Goal: Task Accomplishment & Management: Manage account settings

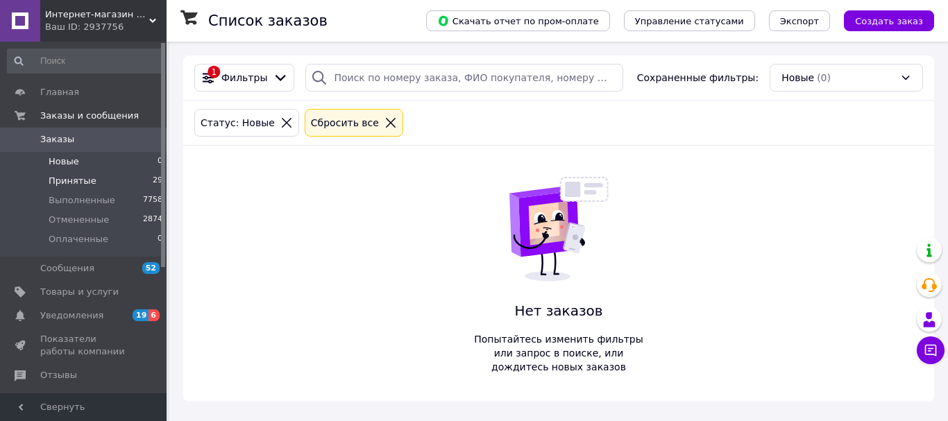
click at [71, 181] on span "Принятые" at bounding box center [73, 181] width 48 height 12
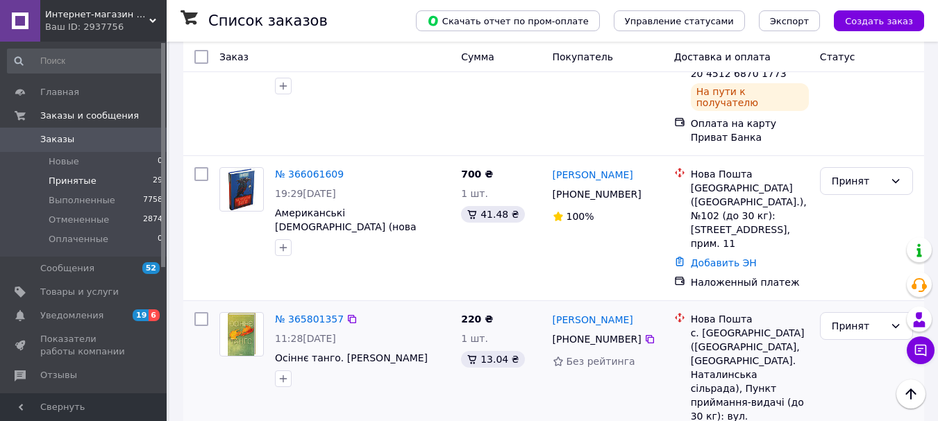
scroll to position [1041, 0]
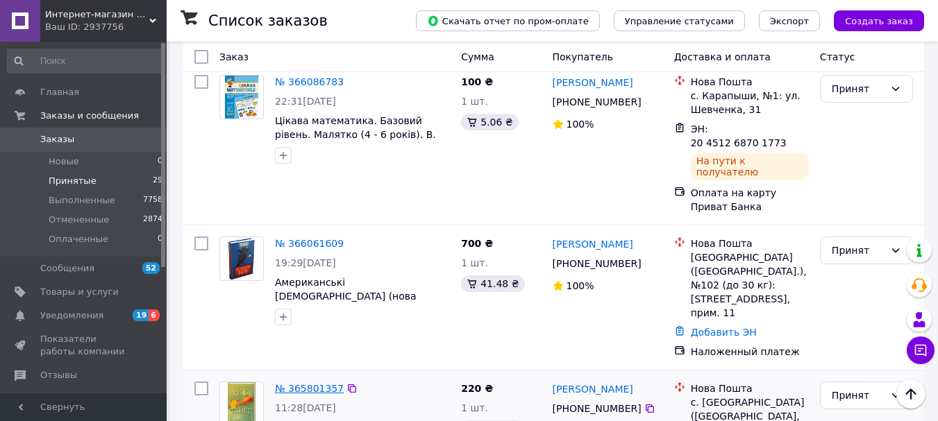
click at [306, 383] on link "№ 365801357" at bounding box center [309, 388] width 69 height 11
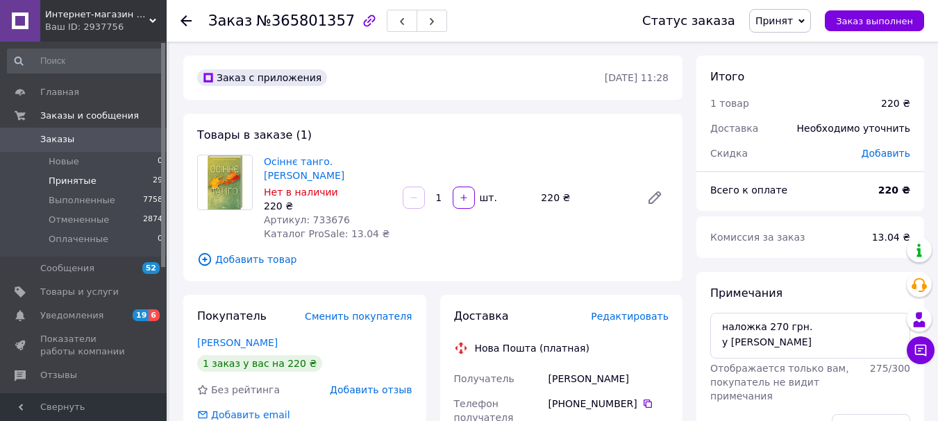
click at [69, 180] on span "Принятые" at bounding box center [73, 181] width 48 height 12
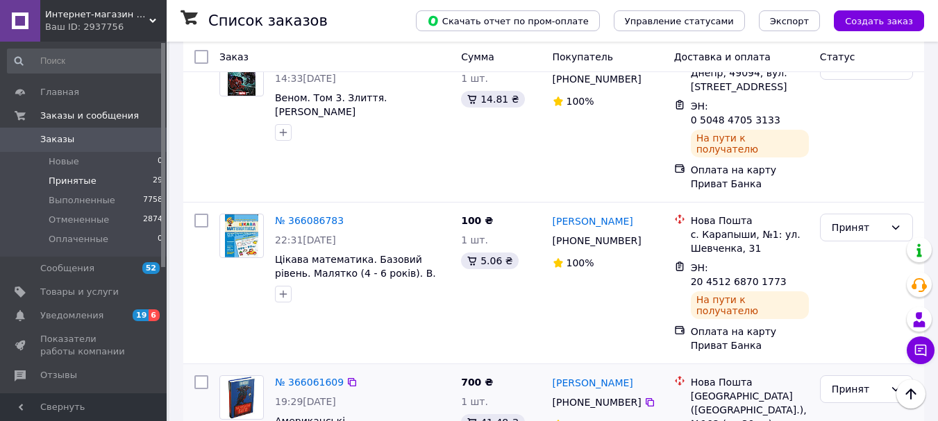
scroll to position [833, 0]
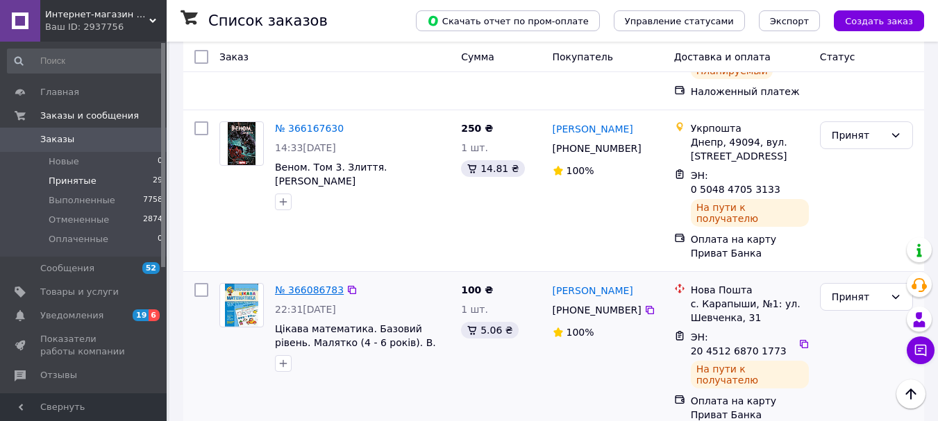
click at [304, 285] on link "№ 366086783" at bounding box center [309, 290] width 69 height 11
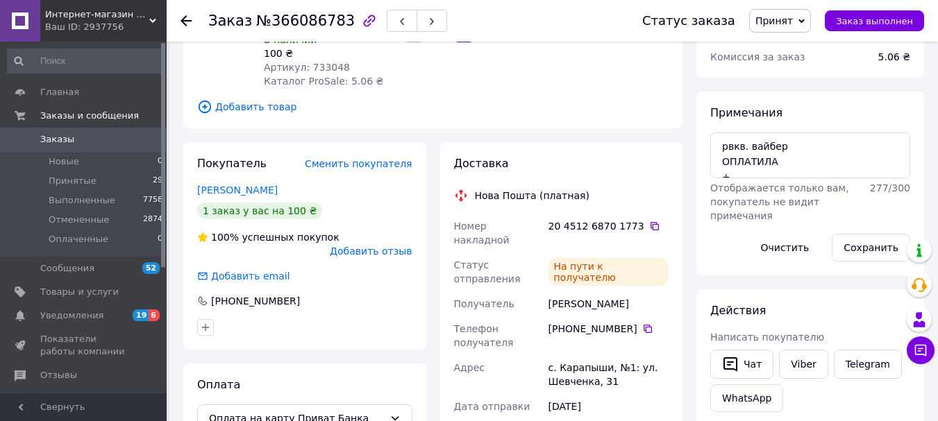
scroll to position [111, 0]
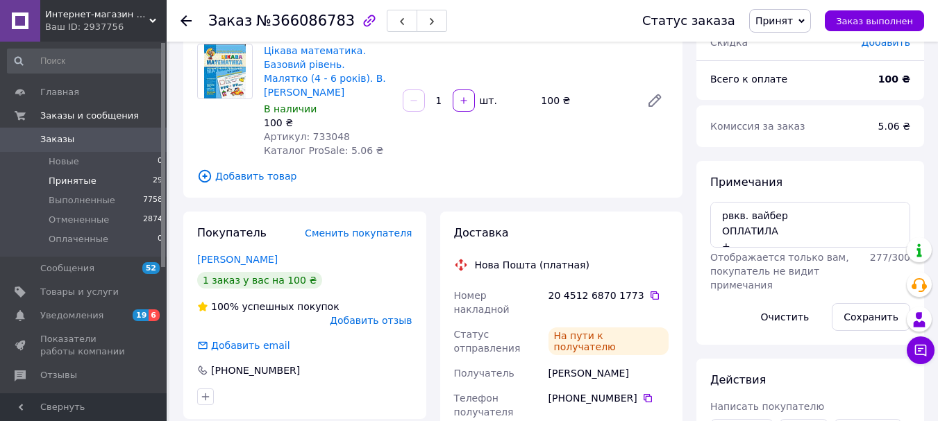
click at [76, 178] on span "Принятые" at bounding box center [73, 181] width 48 height 12
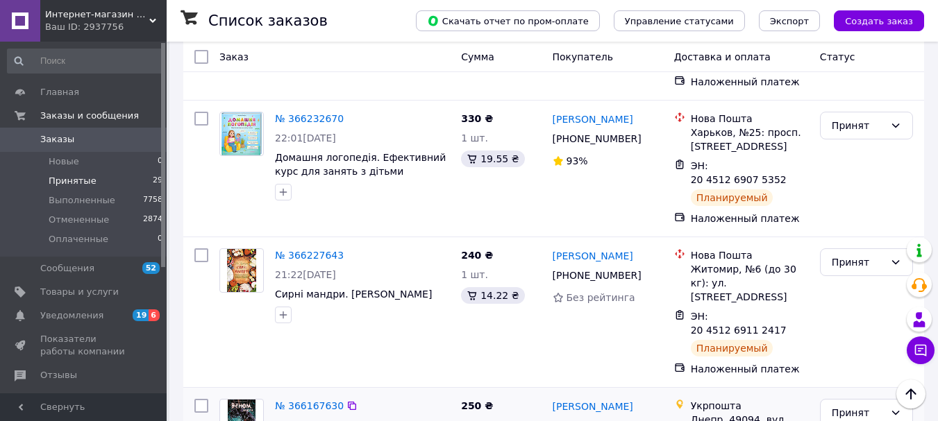
scroll to position [625, 0]
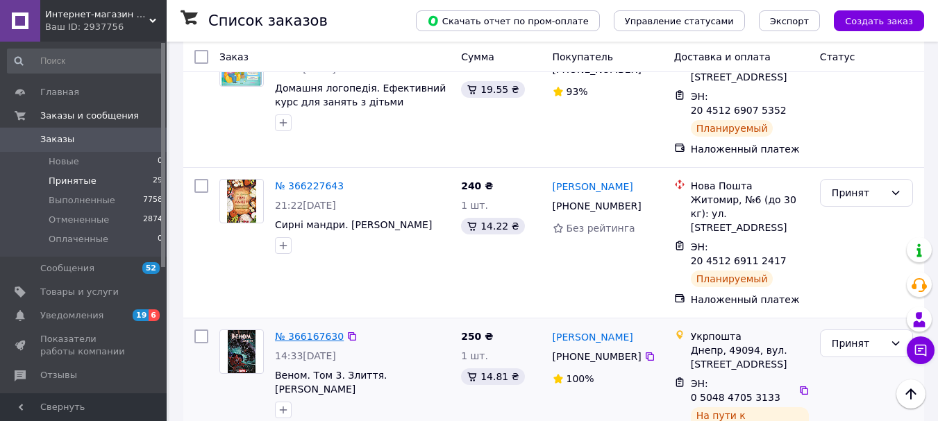
click at [300, 331] on link "№ 366167630" at bounding box center [309, 336] width 69 height 11
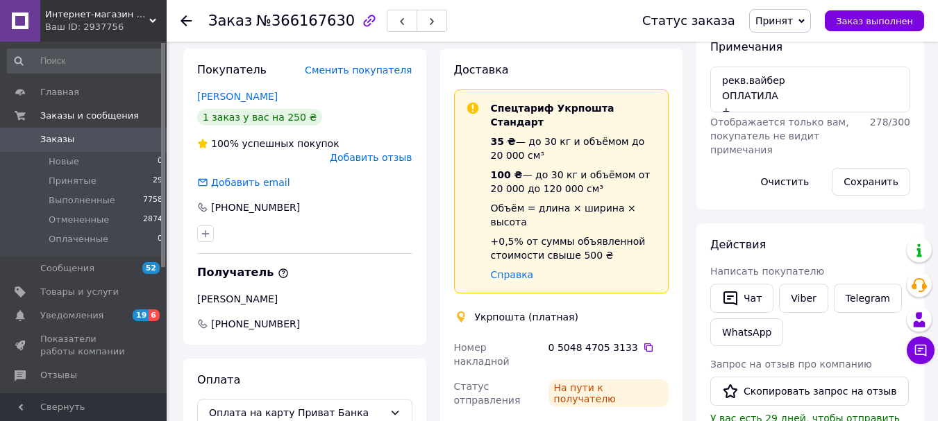
scroll to position [38, 0]
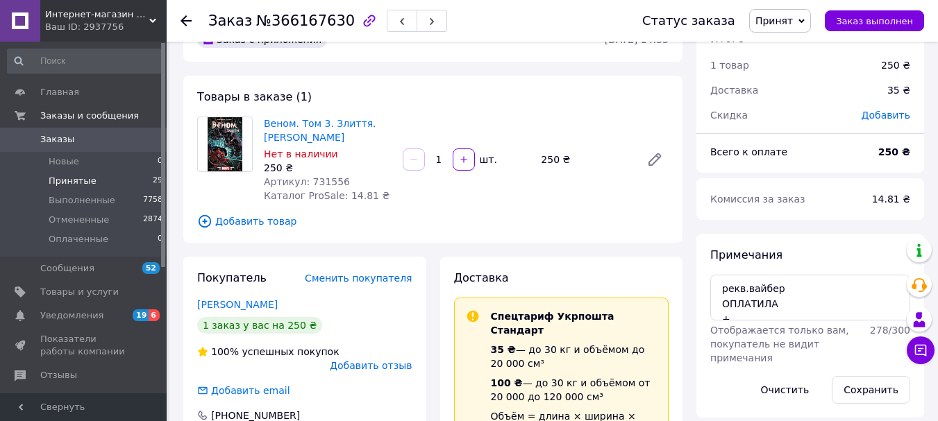
click at [73, 179] on span "Принятые" at bounding box center [73, 181] width 48 height 12
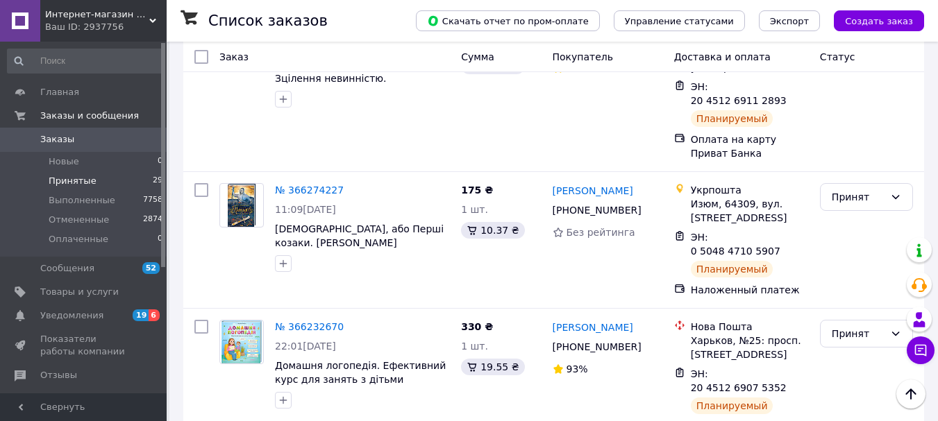
scroll to position [555, 0]
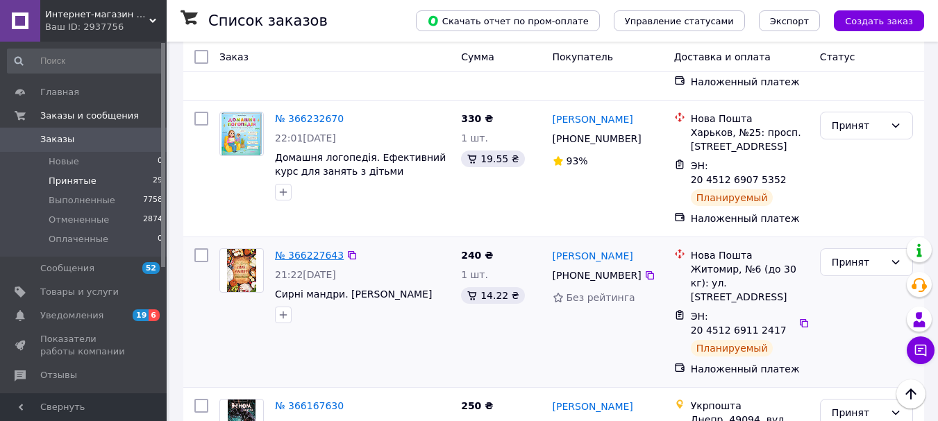
click at [314, 250] on link "№ 366227643" at bounding box center [309, 255] width 69 height 11
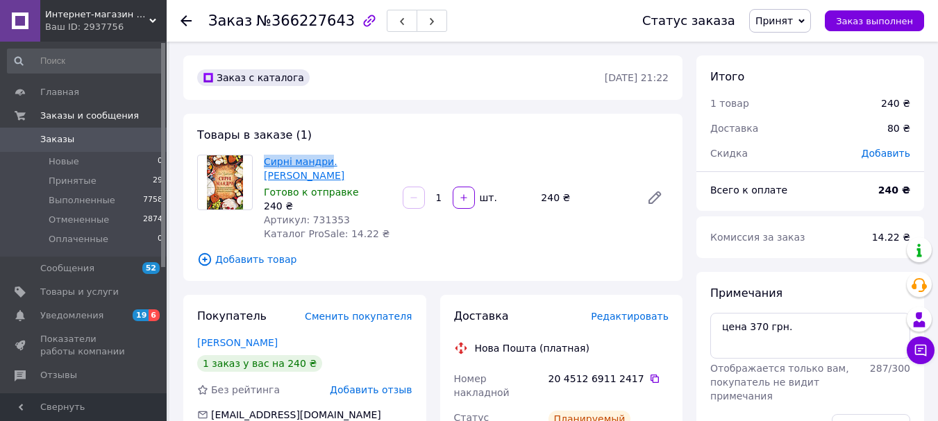
drag, startPoint x: 259, startPoint y: 162, endPoint x: 323, endPoint y: 161, distance: 64.6
click at [323, 161] on div "Сирні мандри. [PERSON_NAME] Готово к отправке 240 ₴ Артикул: 731353 Каталог Pro…" at bounding box center [327, 198] width 139 height 92
copy link "Сирні мандри"
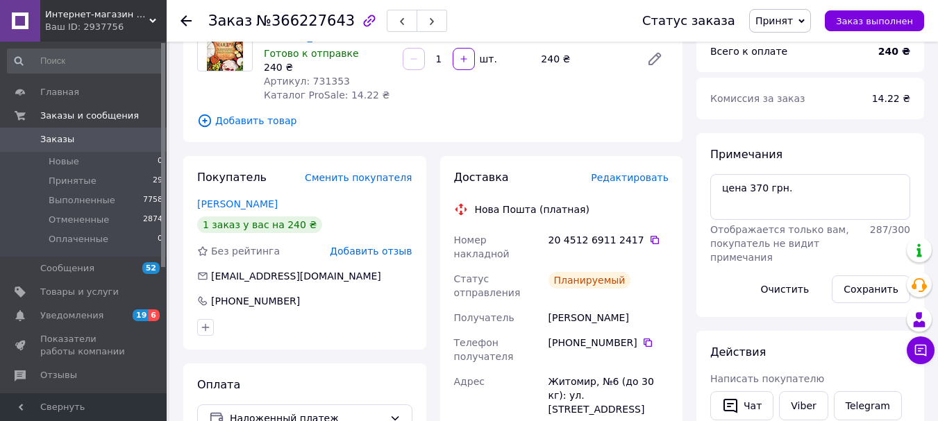
scroll to position [69, 0]
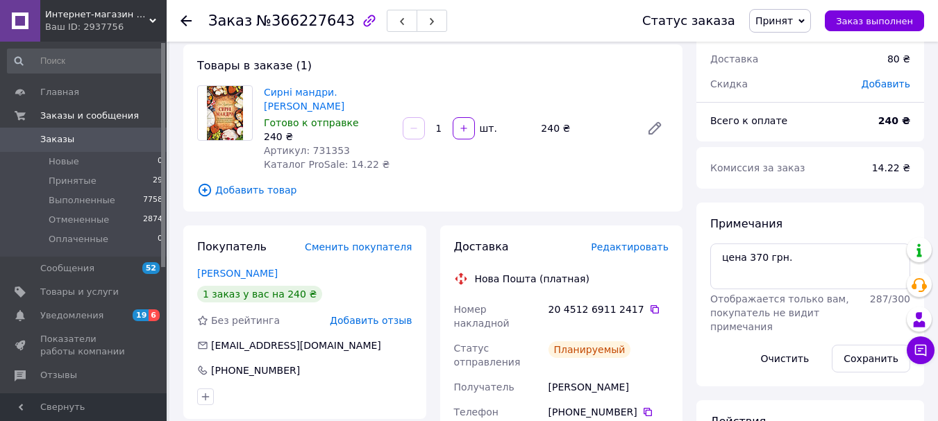
click at [591, 184] on span "Добавить товар" at bounding box center [432, 190] width 471 height 15
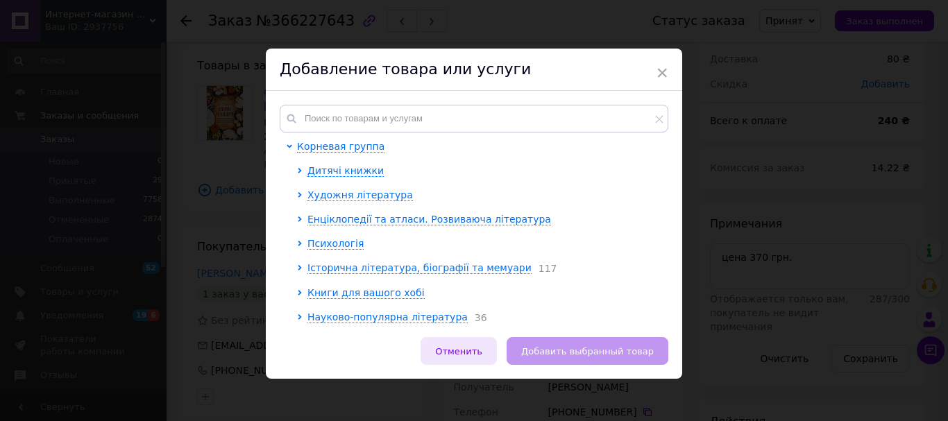
click at [478, 357] on span "Отменить" at bounding box center [458, 351] width 47 height 10
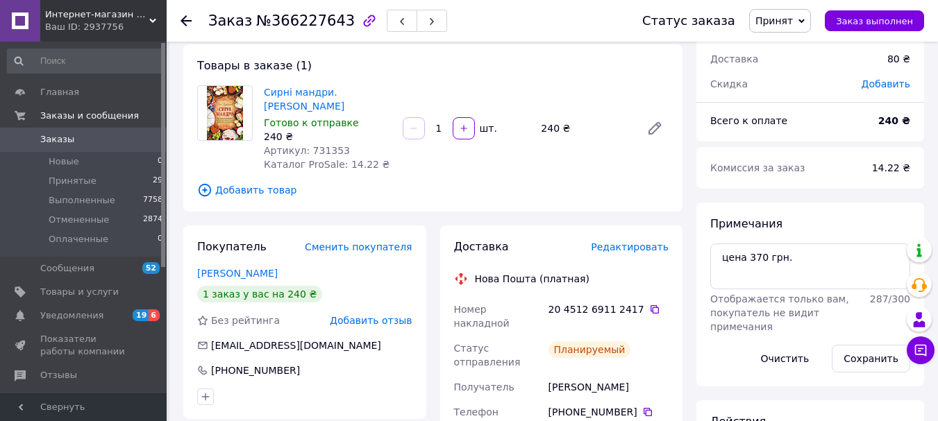
click at [557, 171] on div "Сирні мандри. [PERSON_NAME] Готово к отправке 240 ₴ Артикул: 731353 Каталог Pro…" at bounding box center [466, 129] width 416 height 92
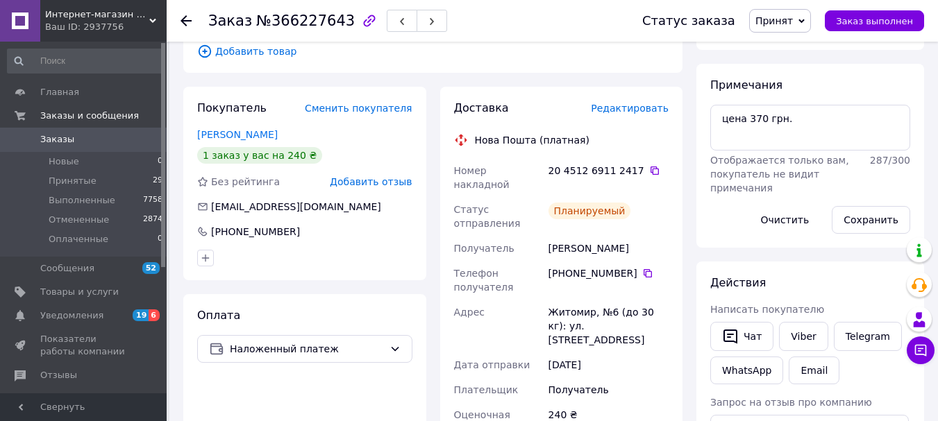
scroll to position [139, 0]
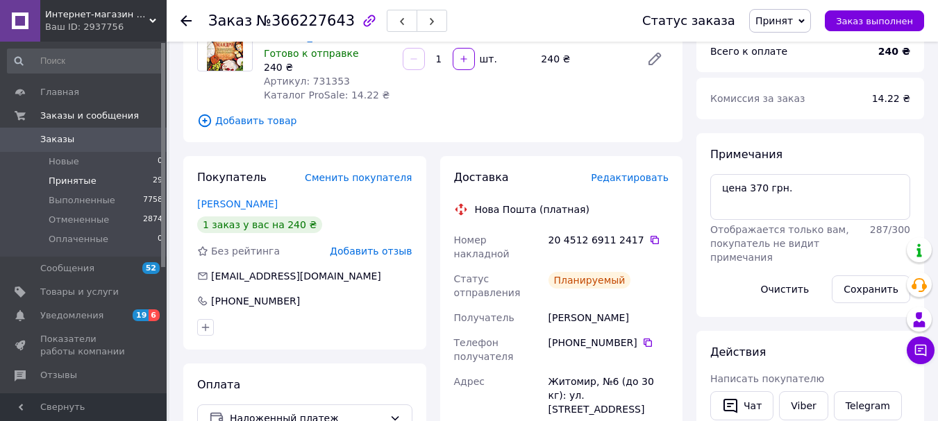
click at [77, 182] on span "Принятые" at bounding box center [73, 181] width 48 height 12
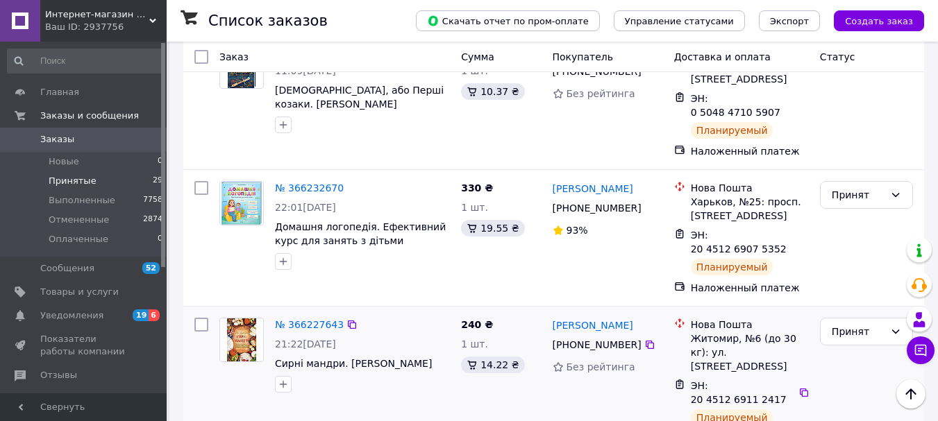
scroll to position [416, 0]
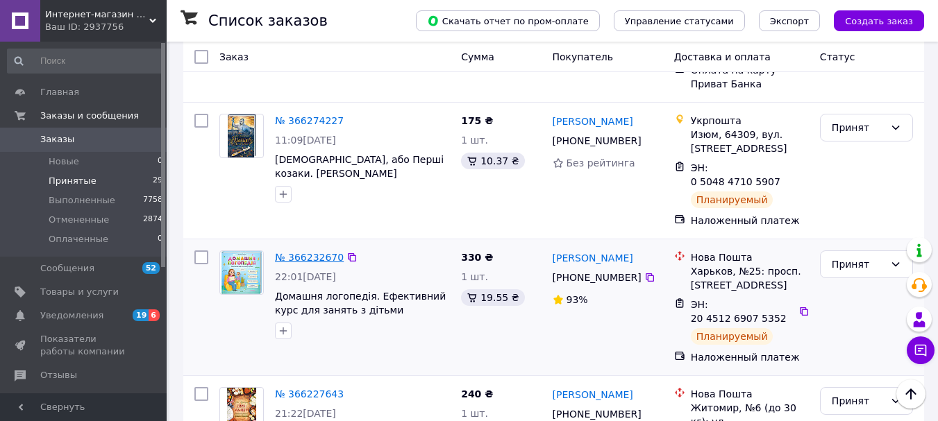
click at [298, 252] on link "№ 366232670" at bounding box center [309, 257] width 69 height 11
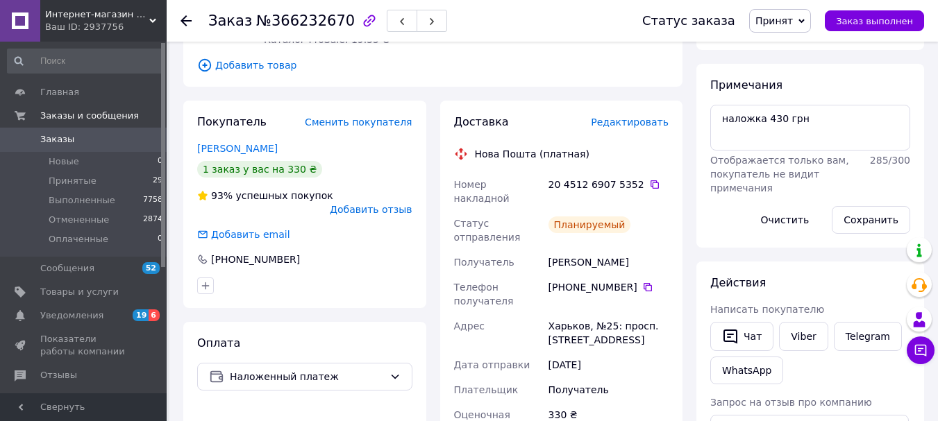
scroll to position [69, 0]
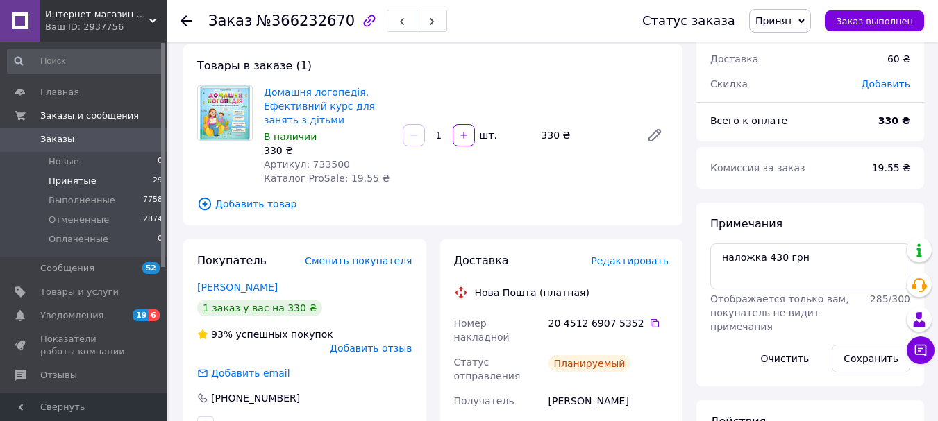
click at [63, 180] on span "Принятые" at bounding box center [73, 181] width 48 height 12
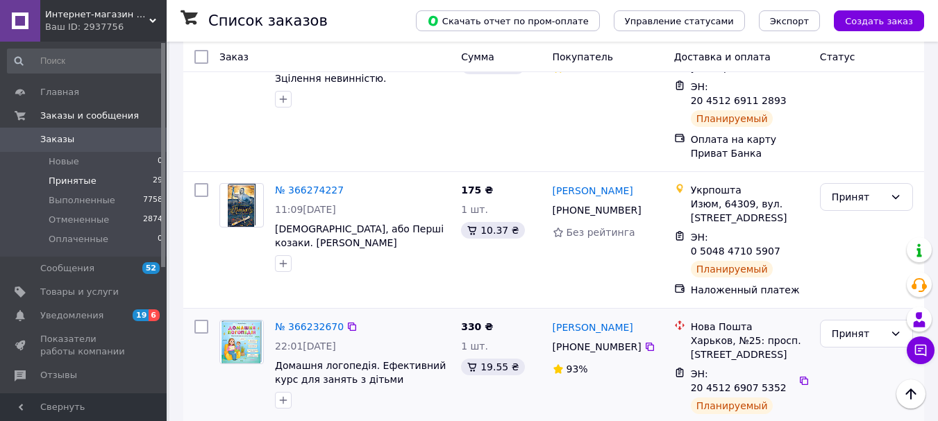
scroll to position [278, 0]
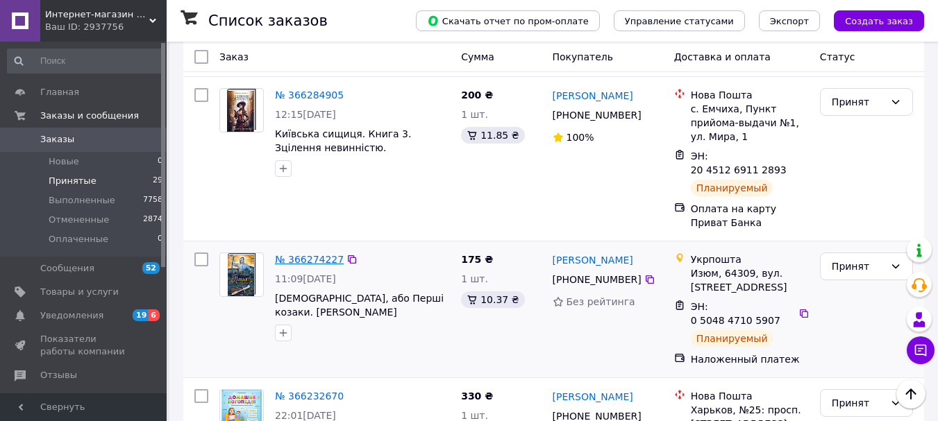
click at [309, 254] on link "№ 366274227" at bounding box center [309, 259] width 69 height 11
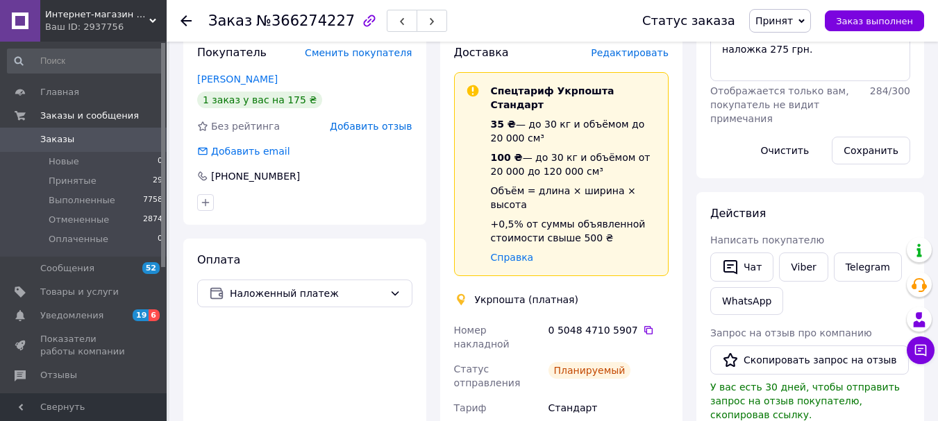
scroll to position [69, 0]
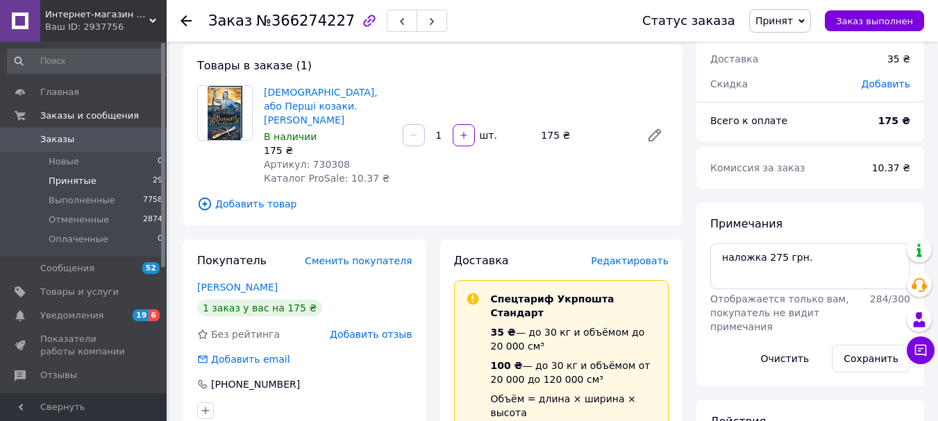
click at [69, 180] on span "Принятые" at bounding box center [73, 181] width 48 height 12
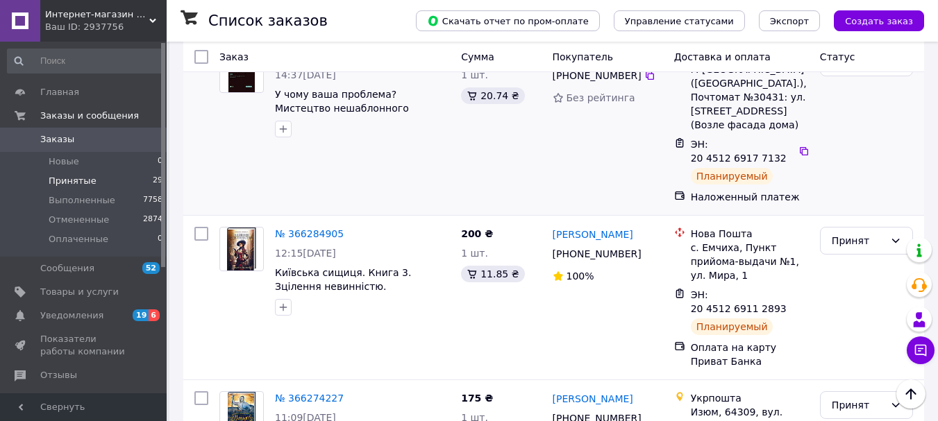
scroll to position [208, 0]
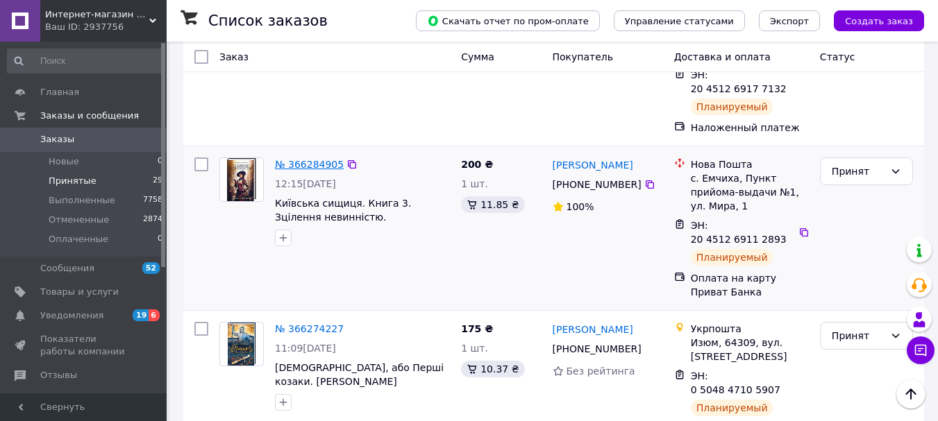
click at [310, 159] on link "№ 366284905" at bounding box center [309, 164] width 69 height 11
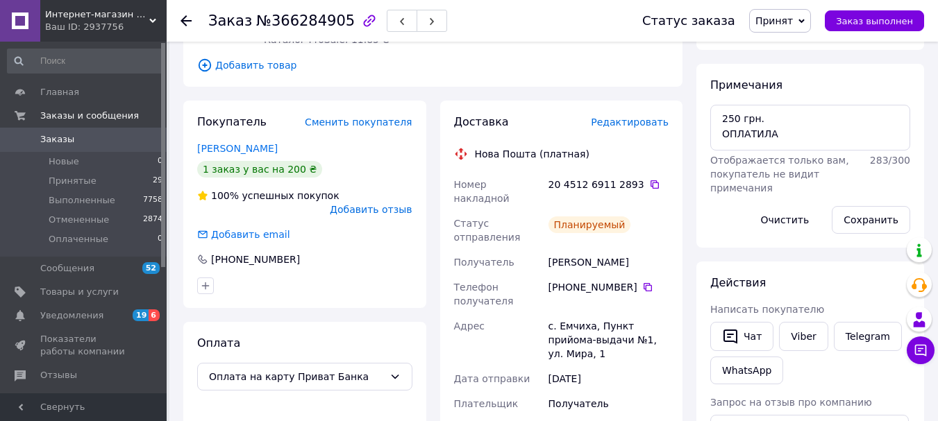
scroll to position [69, 0]
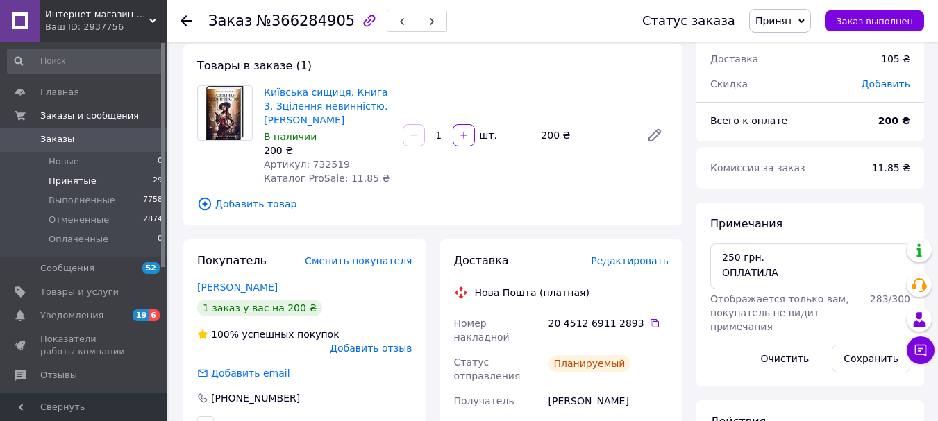
click at [79, 181] on span "Принятые" at bounding box center [73, 181] width 48 height 12
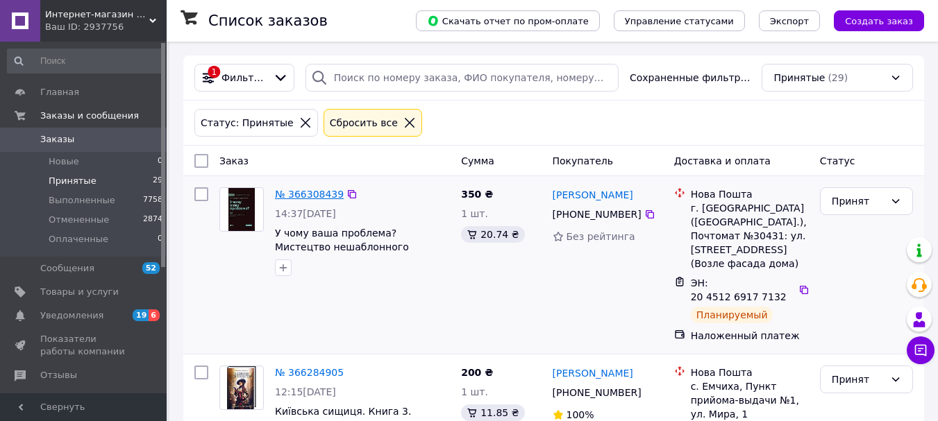
click at [305, 196] on link "№ 366308439" at bounding box center [309, 194] width 69 height 11
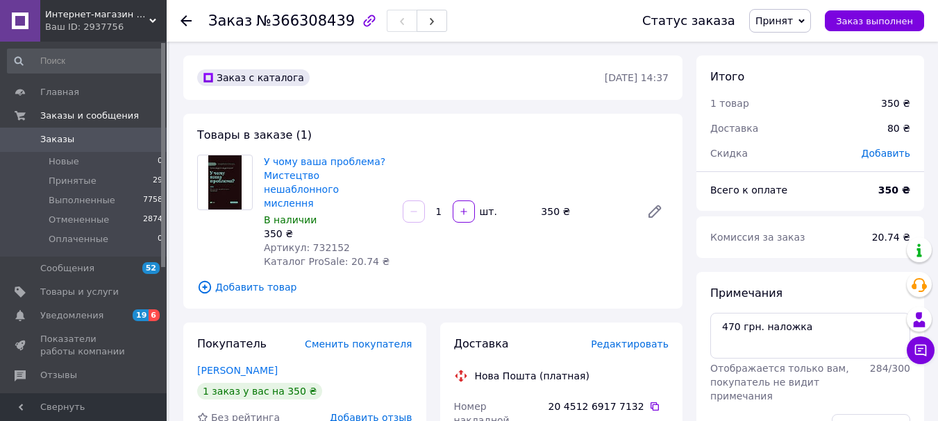
scroll to position [69, 0]
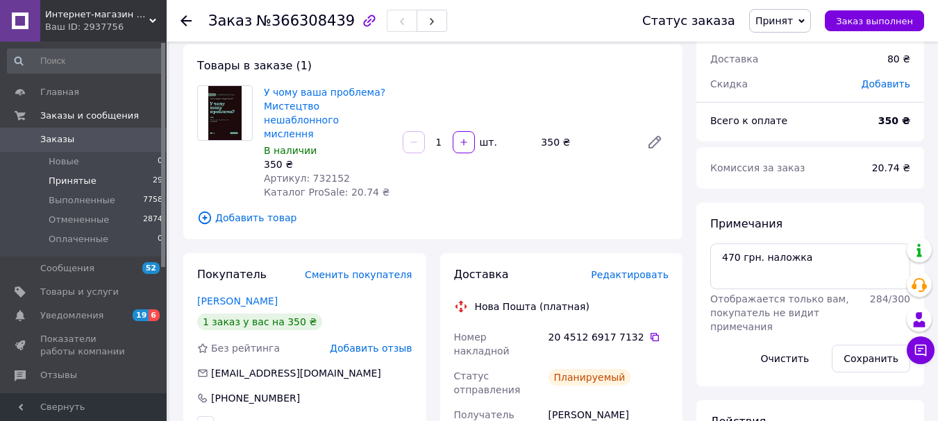
click at [75, 183] on span "Принятые" at bounding box center [73, 181] width 48 height 12
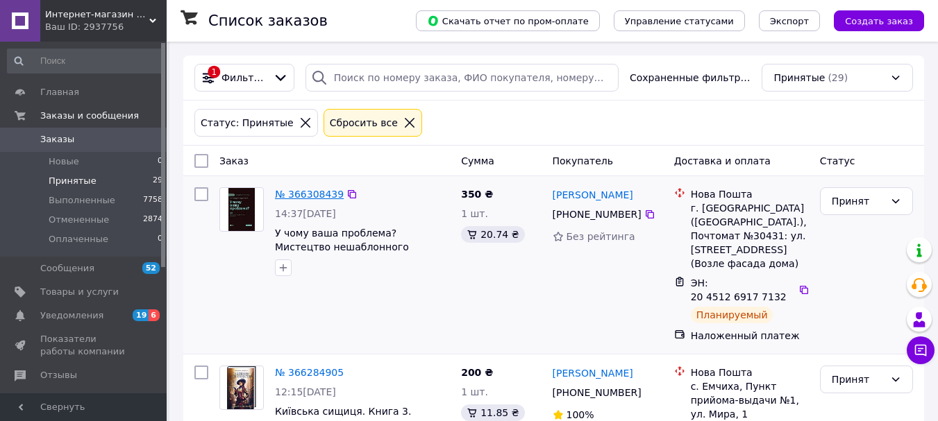
click at [311, 190] on link "№ 366308439" at bounding box center [309, 194] width 69 height 11
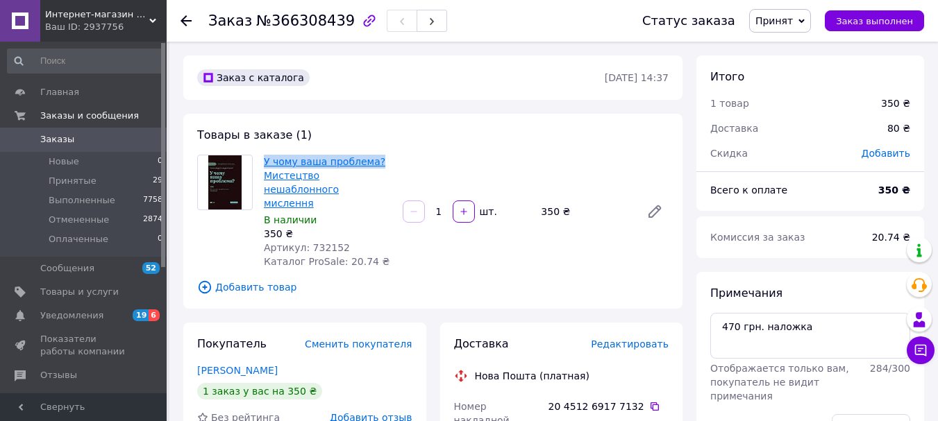
drag, startPoint x: 261, startPoint y: 160, endPoint x: 371, endPoint y: 160, distance: 110.4
click at [371, 160] on div "У чому ваша проблема? Мистецтво нешаблонного мислення В наличии 350 ₴ Артикул: …" at bounding box center [327, 211] width 139 height 119
copy link "У чому ваша проблема?"
